Goal: Transaction & Acquisition: Purchase product/service

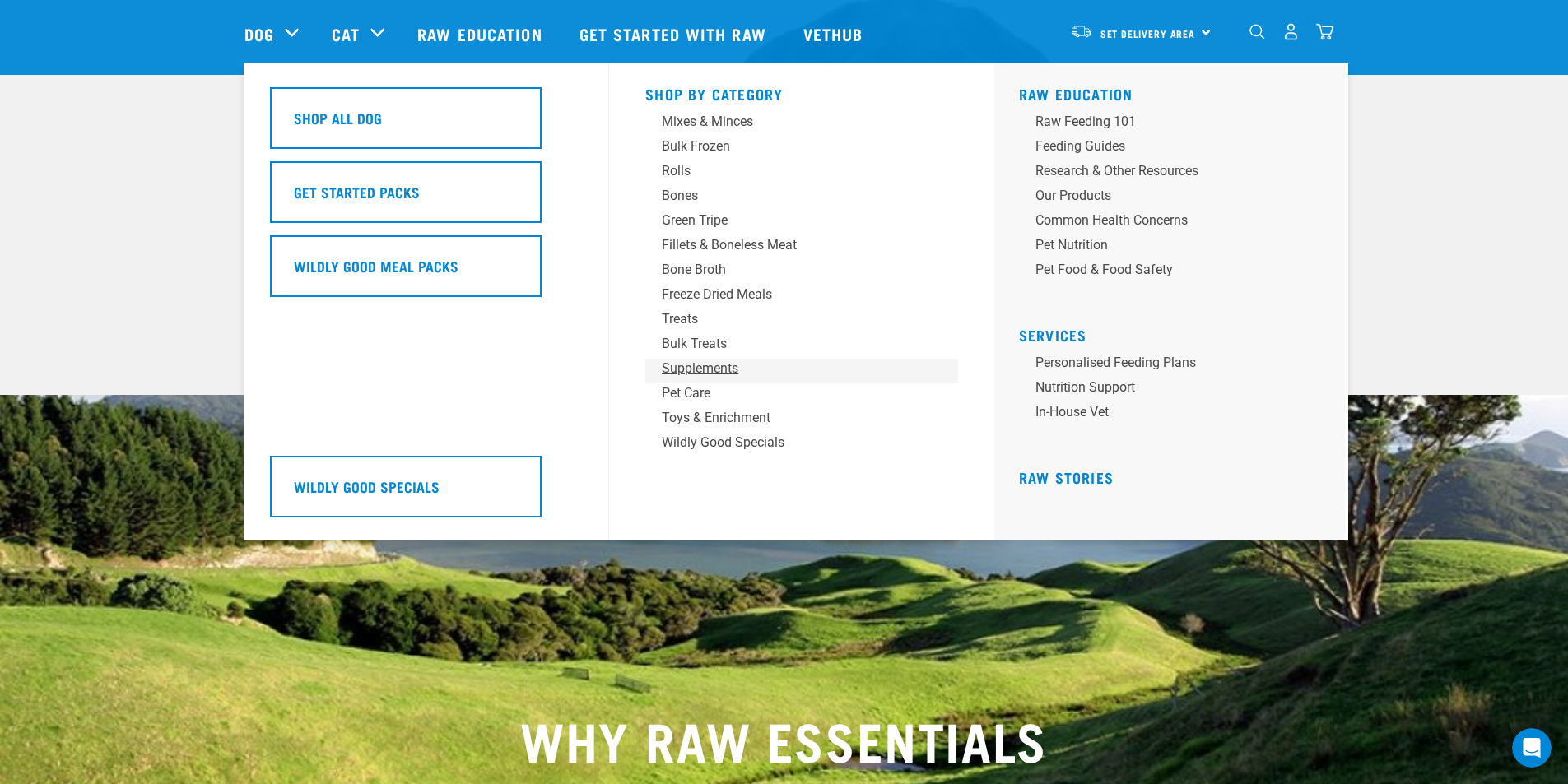
click at [733, 367] on div "Supplements" at bounding box center [790, 368] width 257 height 20
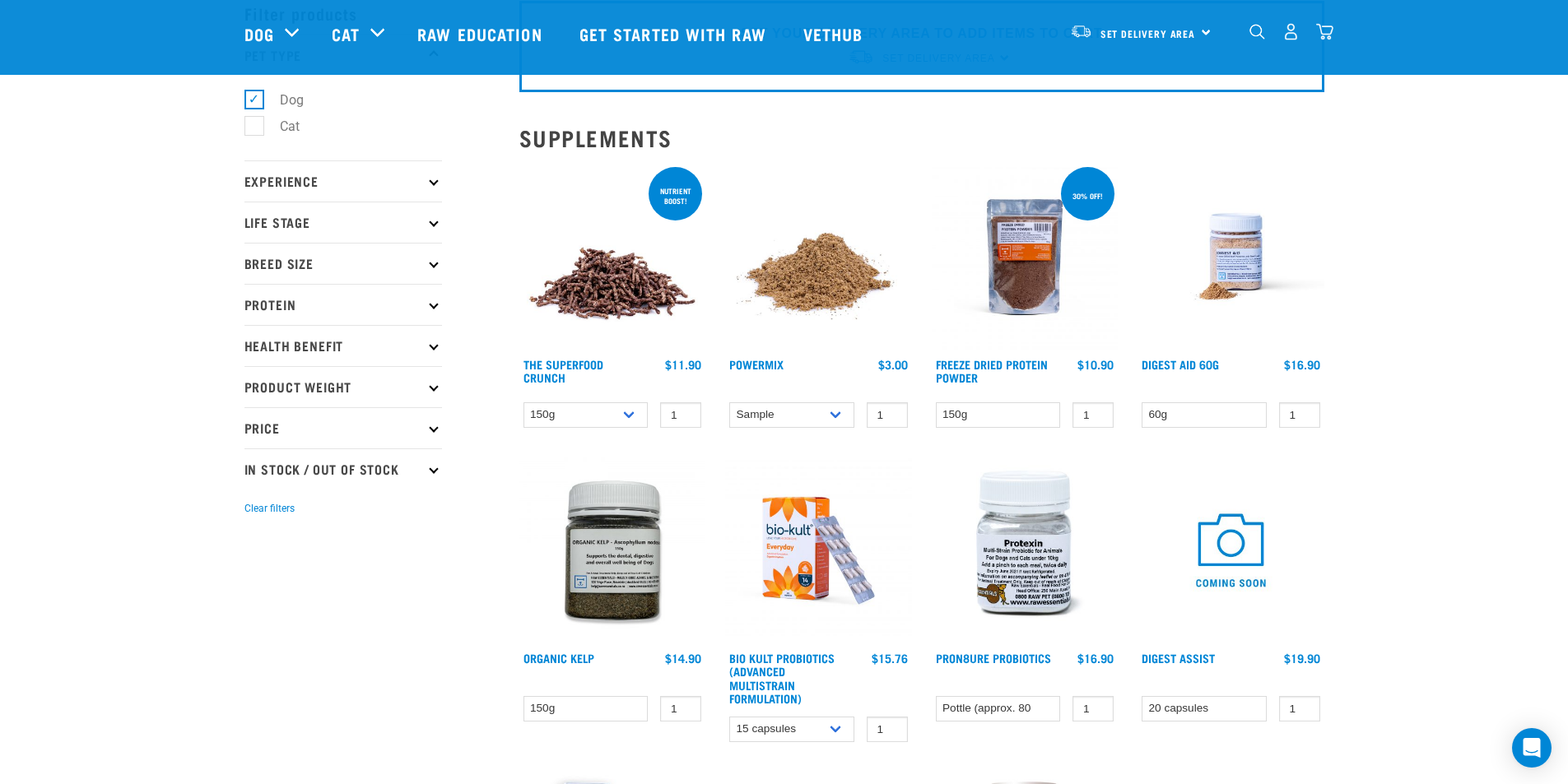
scroll to position [165, 0]
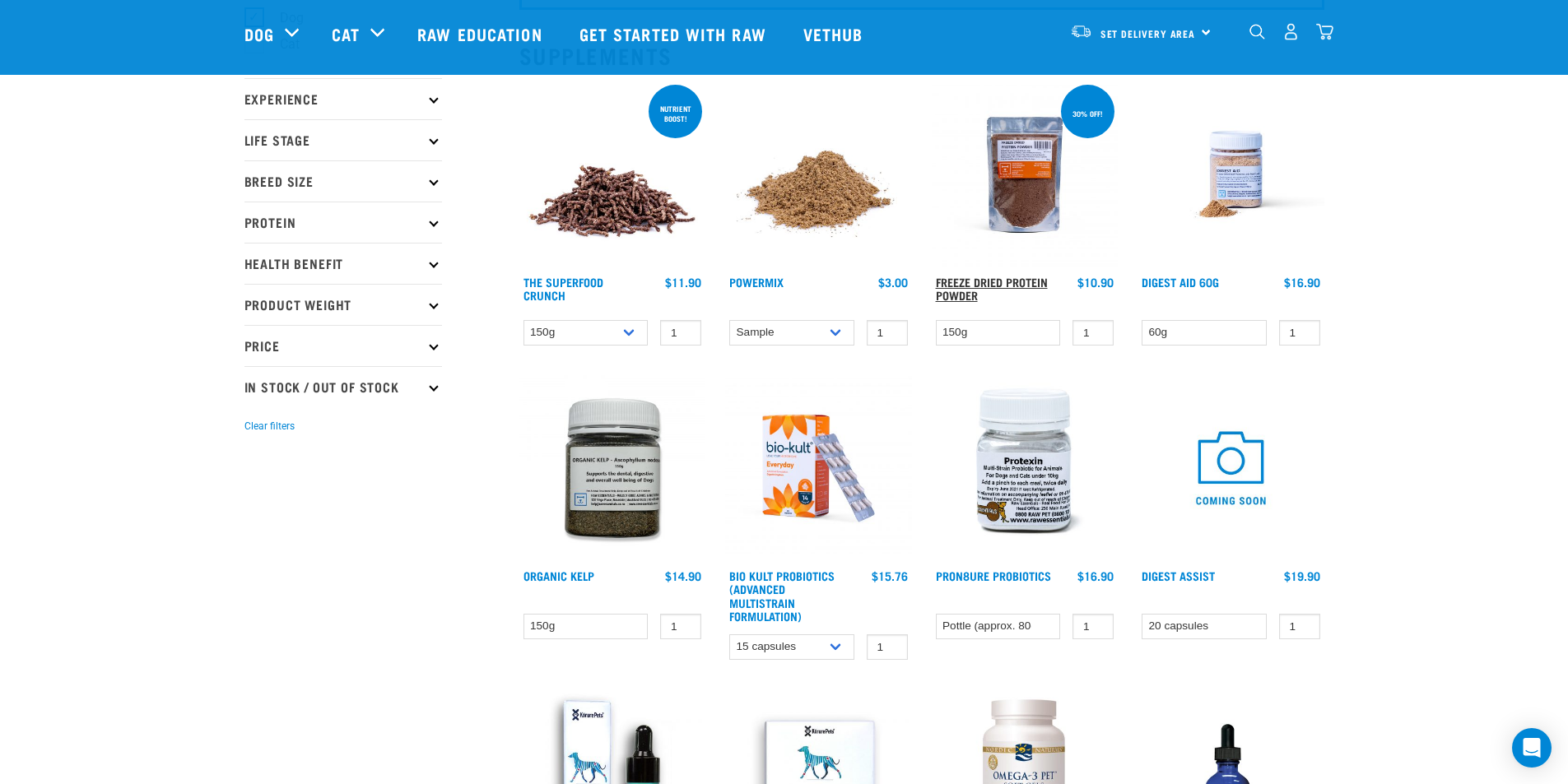
click at [1009, 280] on link "Freeze Dried Protein Powder" at bounding box center [992, 288] width 112 height 19
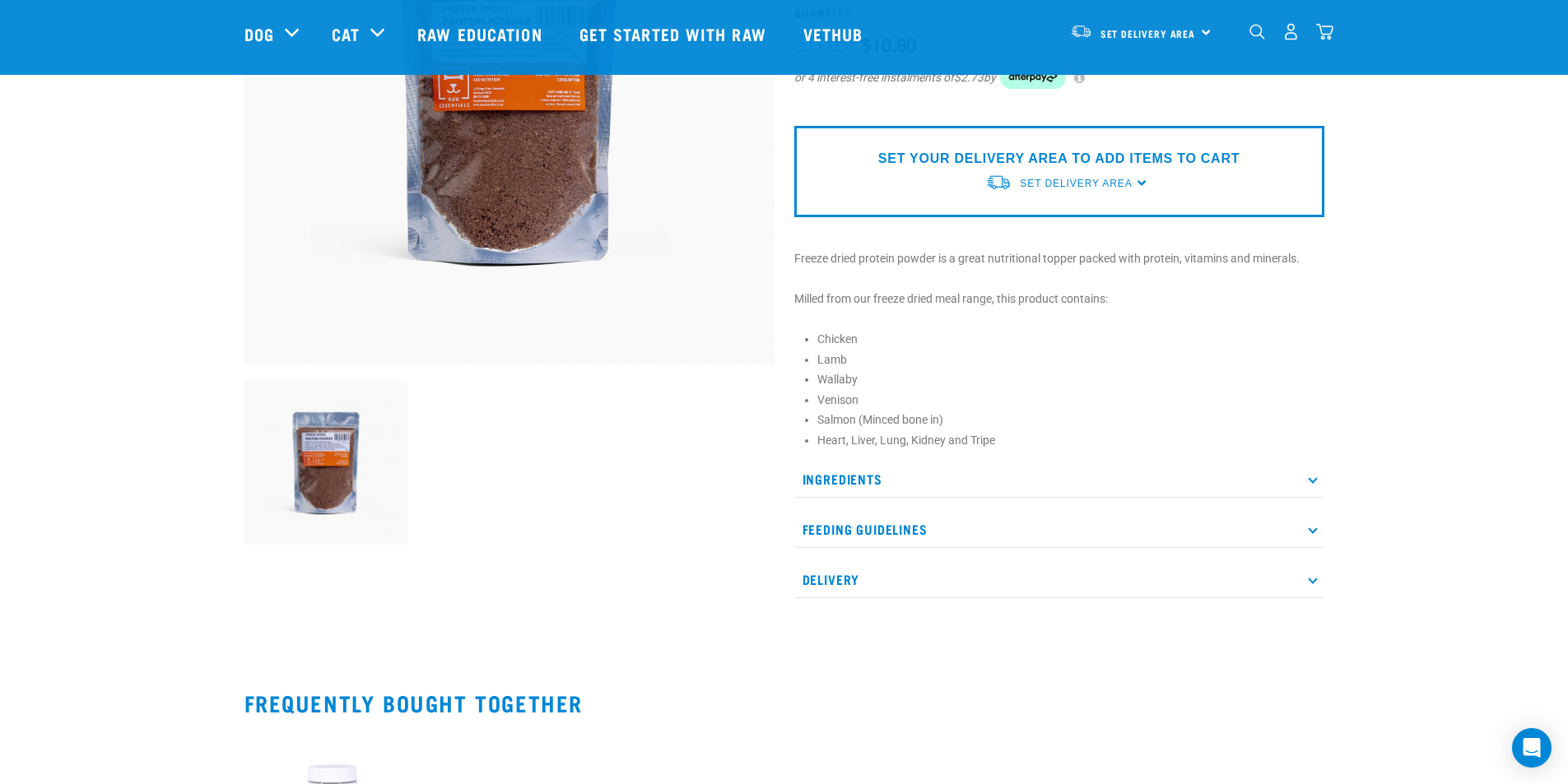
scroll to position [329, 0]
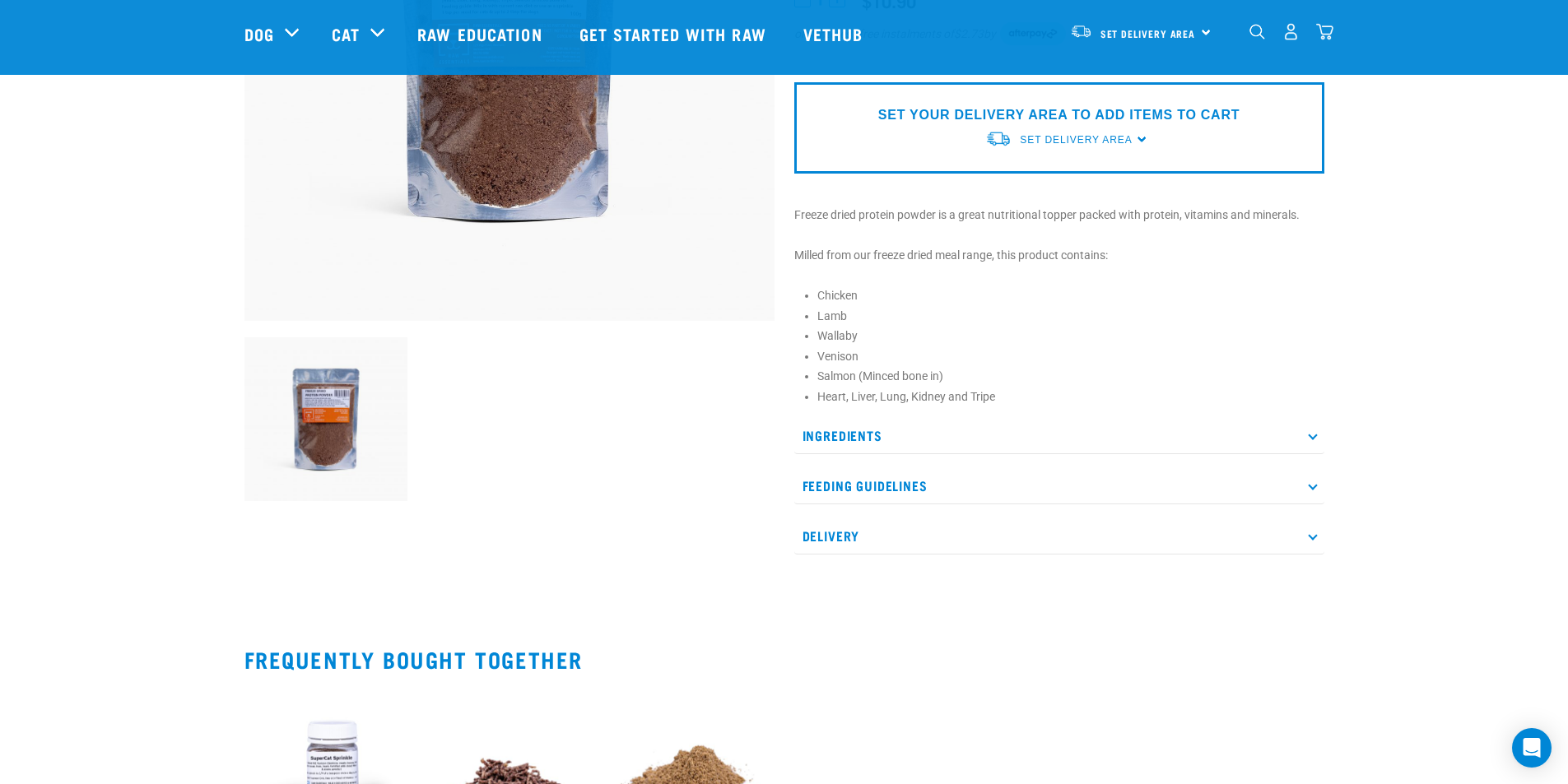
click at [1322, 438] on p "Ingredients" at bounding box center [1059, 435] width 530 height 37
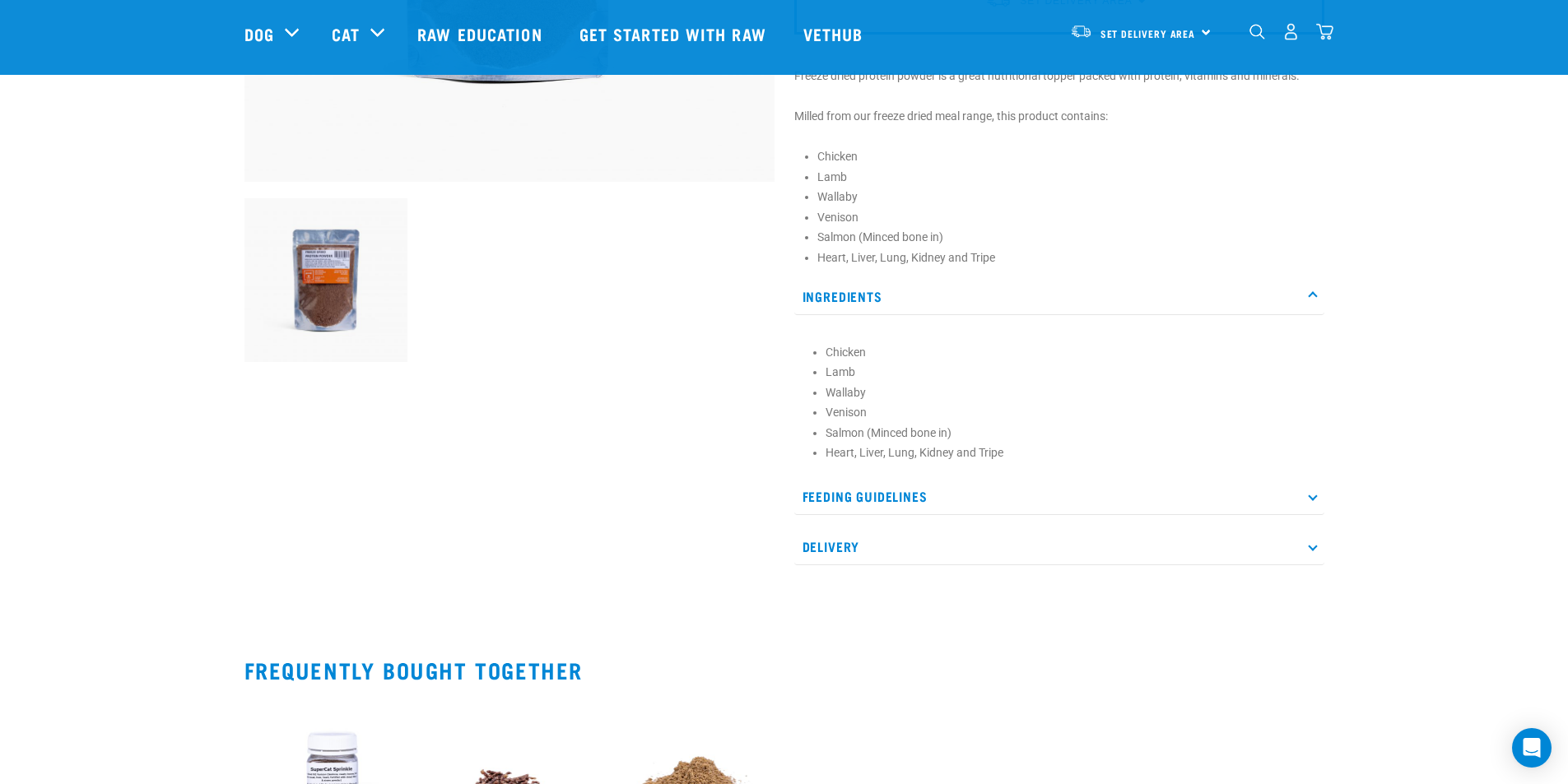
scroll to position [494, 0]
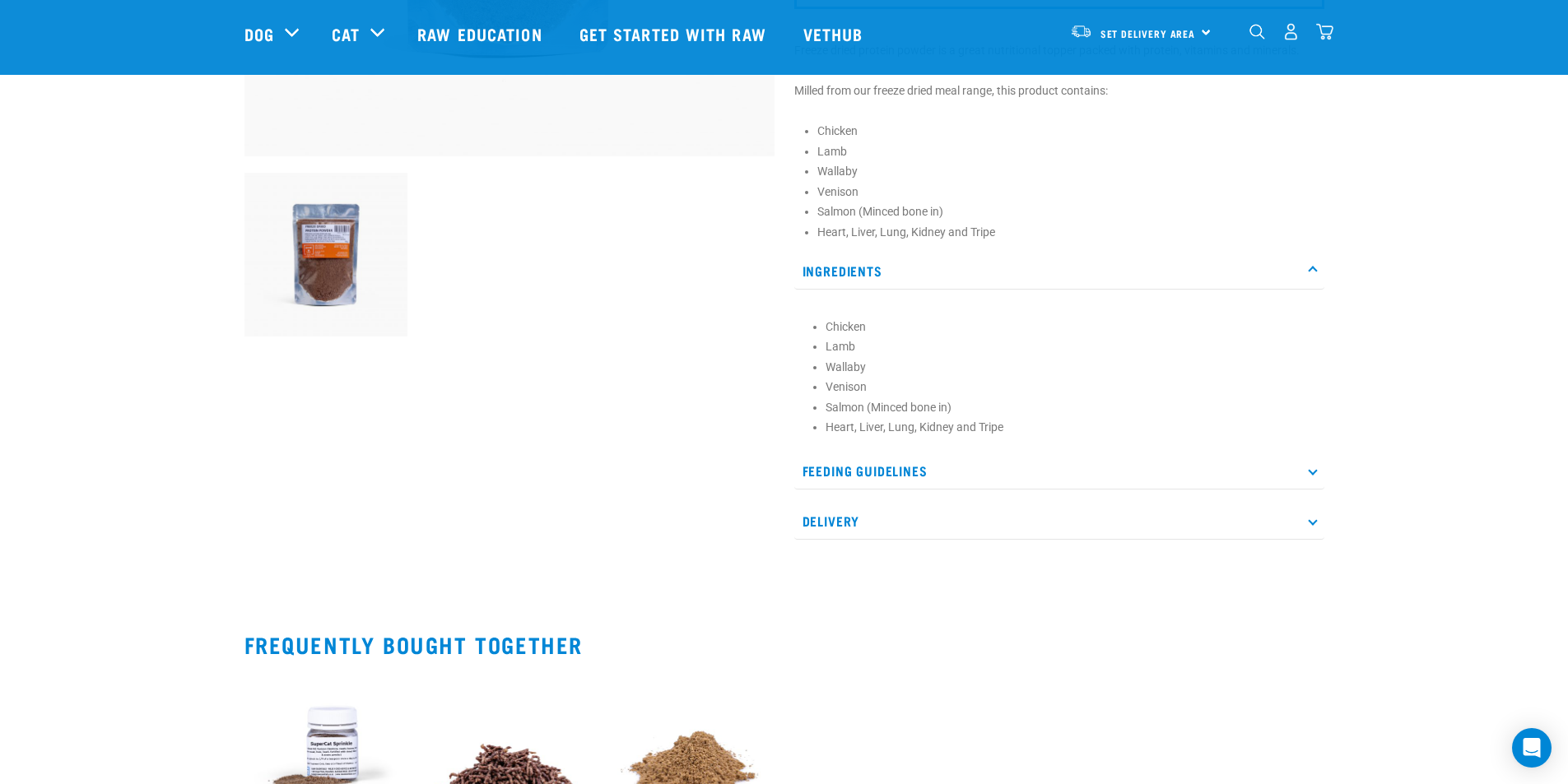
click at [1234, 476] on p "Feeding Guidelines" at bounding box center [1059, 471] width 530 height 37
